Goal: Task Accomplishment & Management: Manage account settings

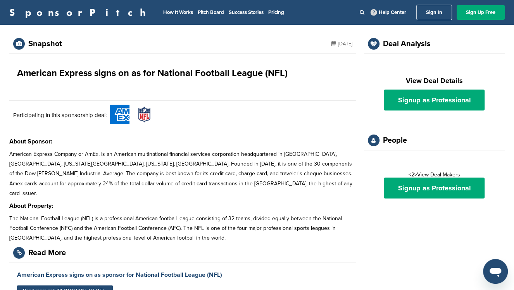
click at [427, 14] on link "Sign In" at bounding box center [435, 13] width 36 height 16
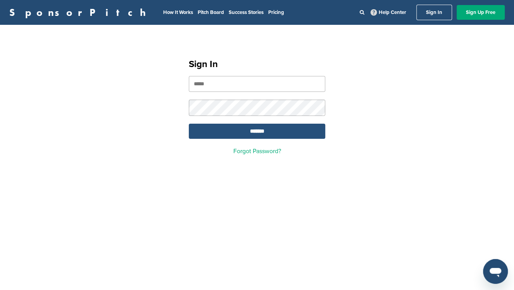
type input "**********"
click at [254, 131] on input "*******" at bounding box center [257, 131] width 137 height 15
